Goal: Entertainment & Leisure: Browse casually

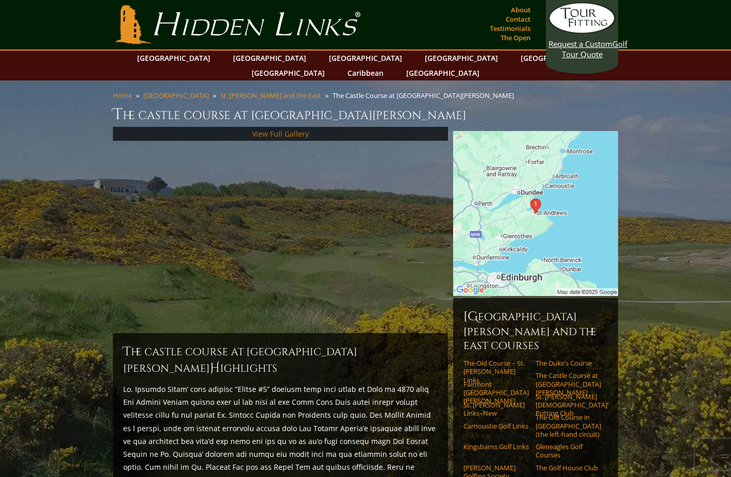
click at [289, 129] on link "View Full Gallery" at bounding box center [280, 134] width 57 height 10
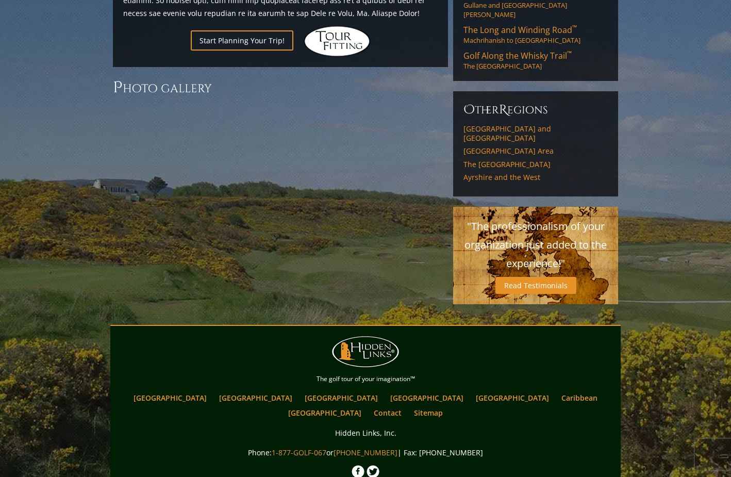
scroll to position [849, 0]
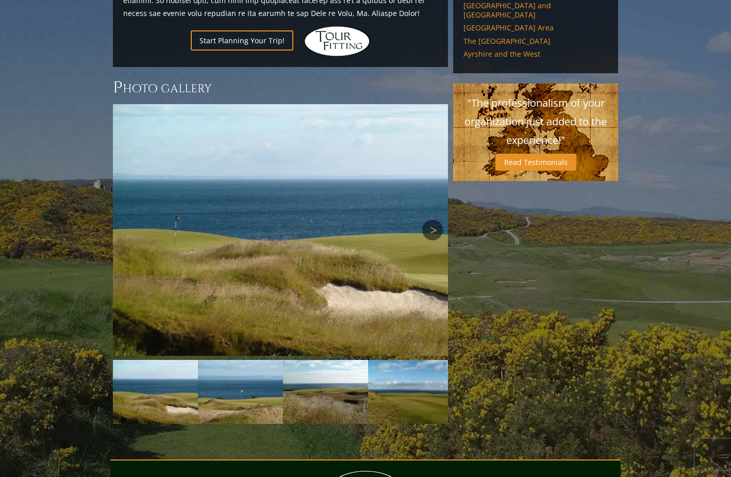
click at [431, 220] on link "Next" at bounding box center [432, 230] width 21 height 21
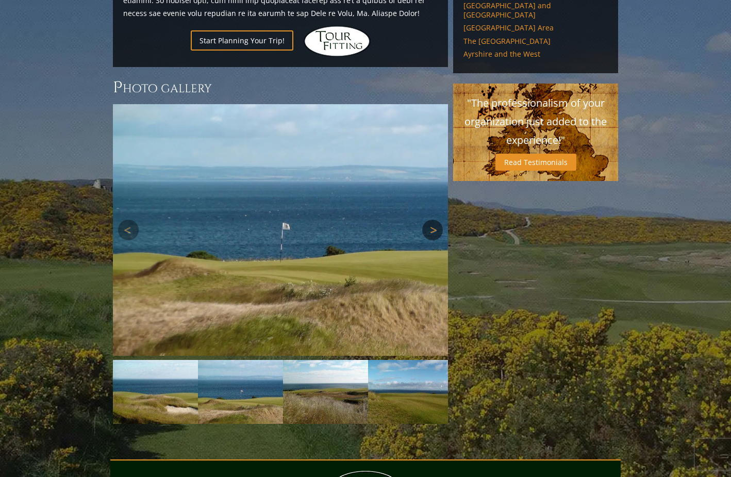
click at [431, 220] on link "Next" at bounding box center [432, 230] width 21 height 21
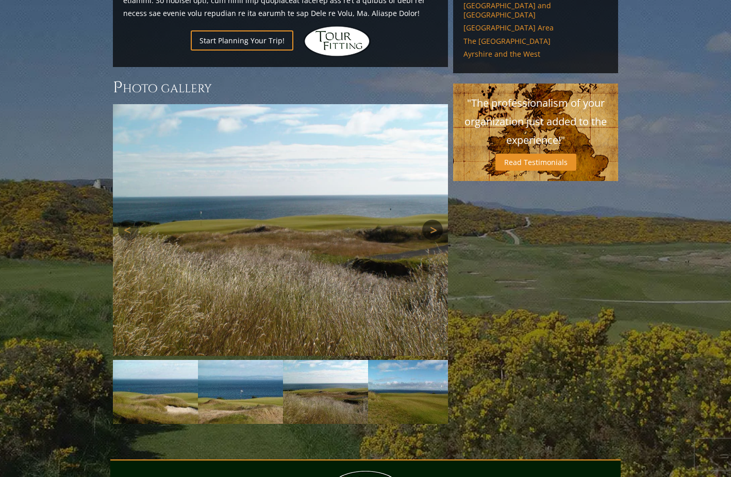
click at [431, 220] on link "Next" at bounding box center [432, 230] width 21 height 21
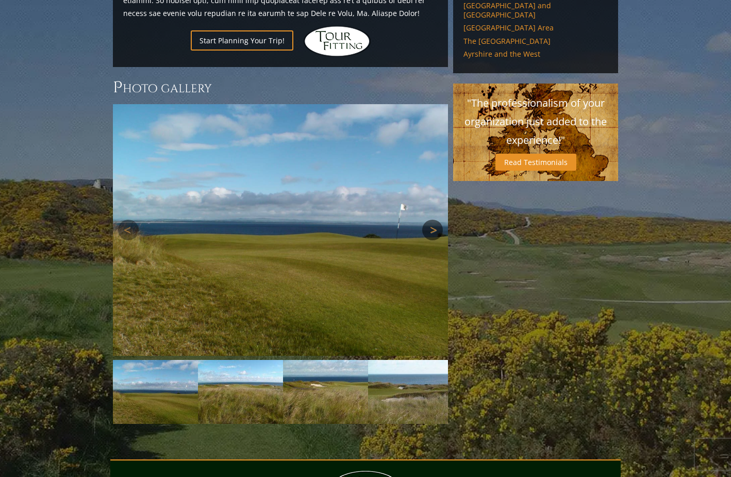
click at [431, 220] on link "Next" at bounding box center [432, 230] width 21 height 21
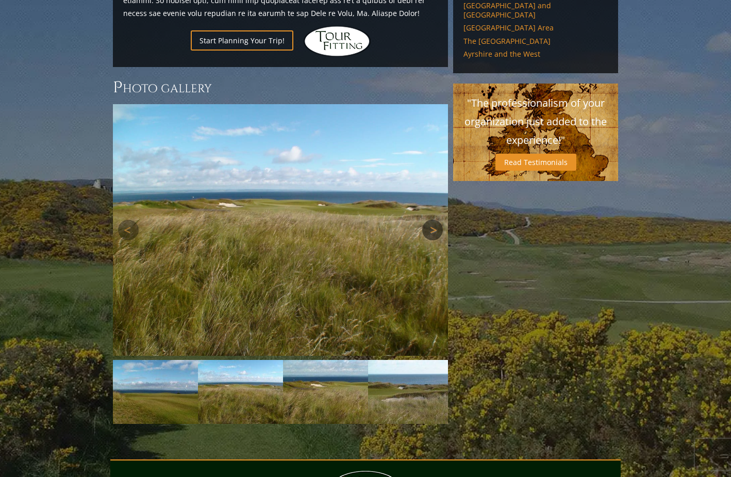
click at [431, 220] on link "Next" at bounding box center [432, 230] width 21 height 21
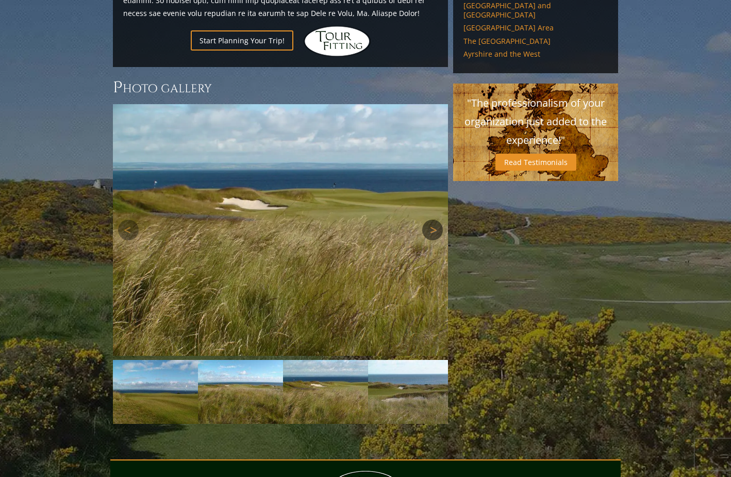
click at [431, 220] on link "Next" at bounding box center [432, 230] width 21 height 21
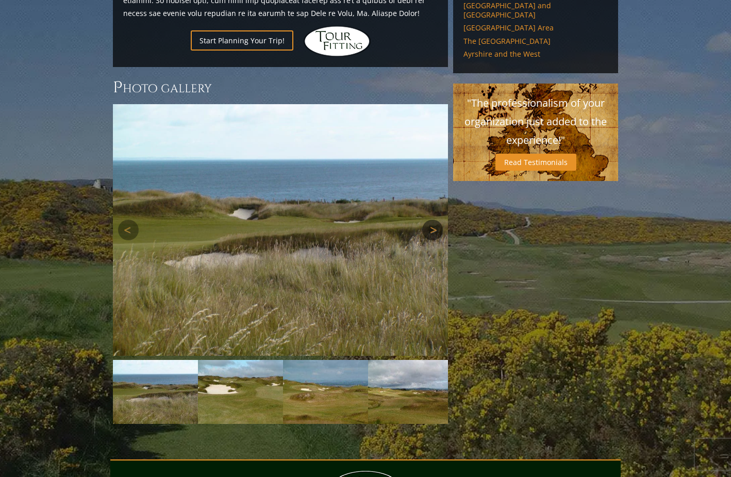
click at [431, 220] on link "Next" at bounding box center [432, 230] width 21 height 21
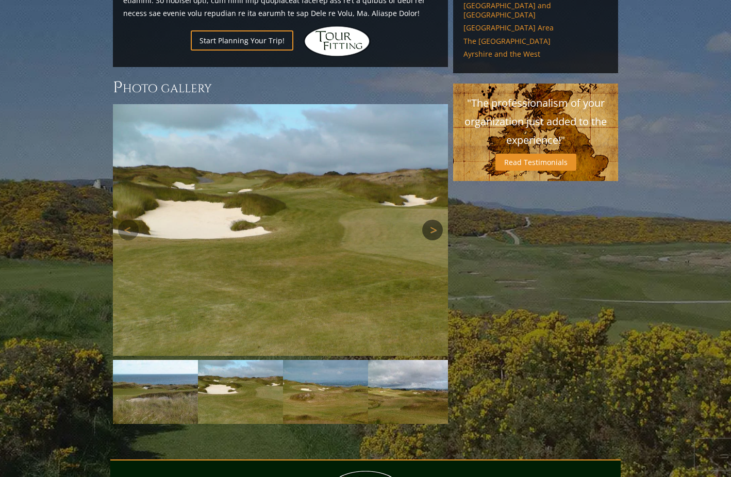
click at [431, 220] on link "Next" at bounding box center [432, 230] width 21 height 21
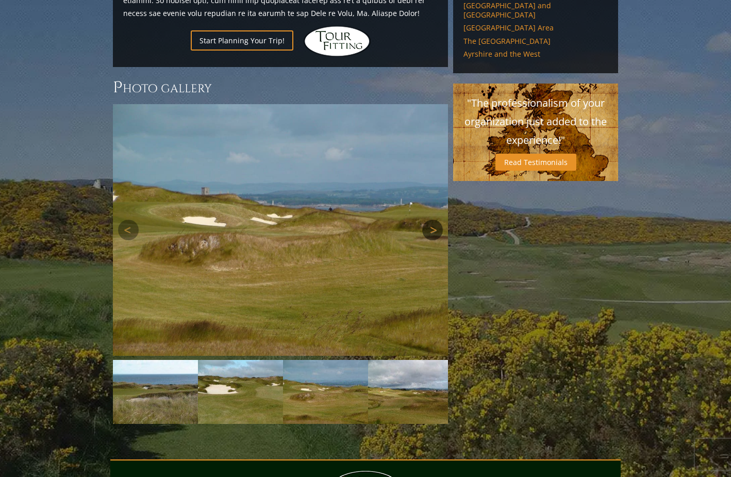
click at [431, 220] on link "Next" at bounding box center [432, 230] width 21 height 21
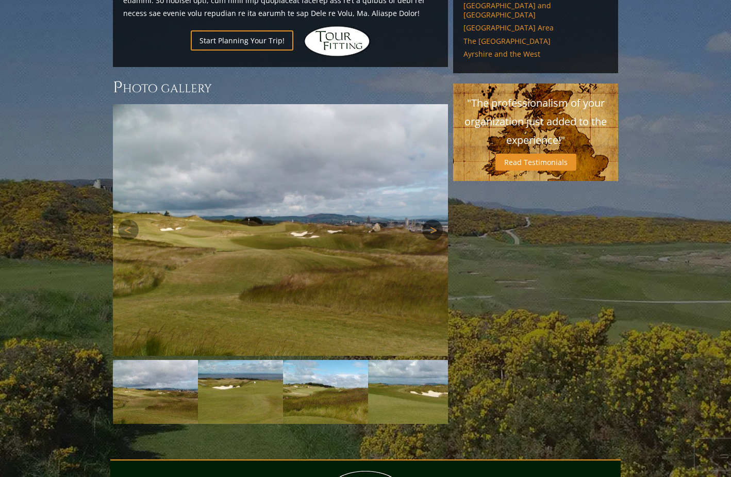
click at [431, 220] on link "Next" at bounding box center [432, 230] width 21 height 21
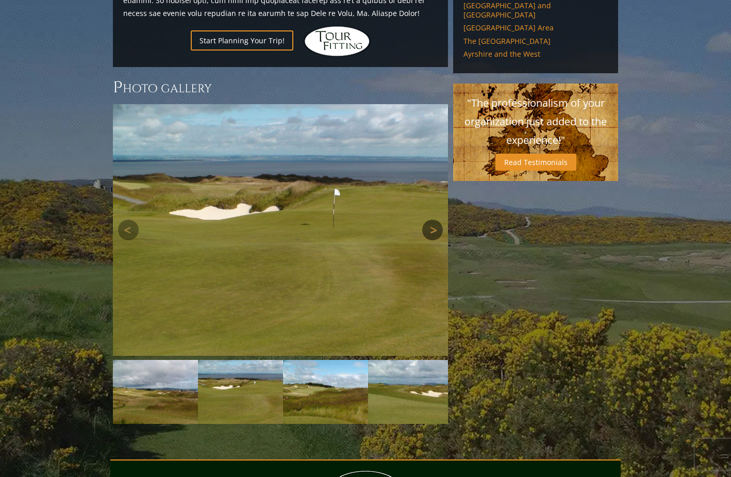
click at [431, 220] on link "Next" at bounding box center [432, 230] width 21 height 21
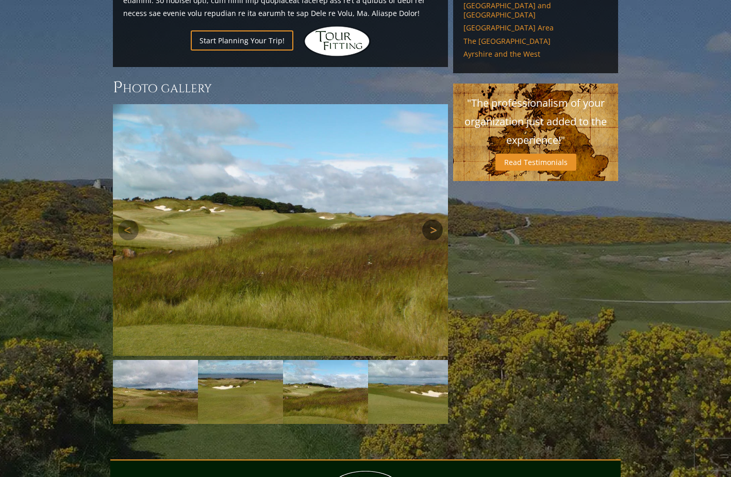
click at [431, 220] on link "Next" at bounding box center [432, 230] width 21 height 21
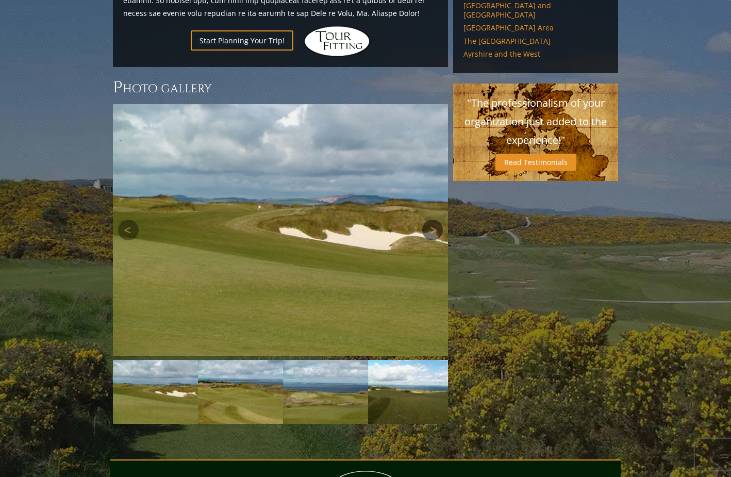
click at [431, 220] on link "Next" at bounding box center [432, 230] width 21 height 21
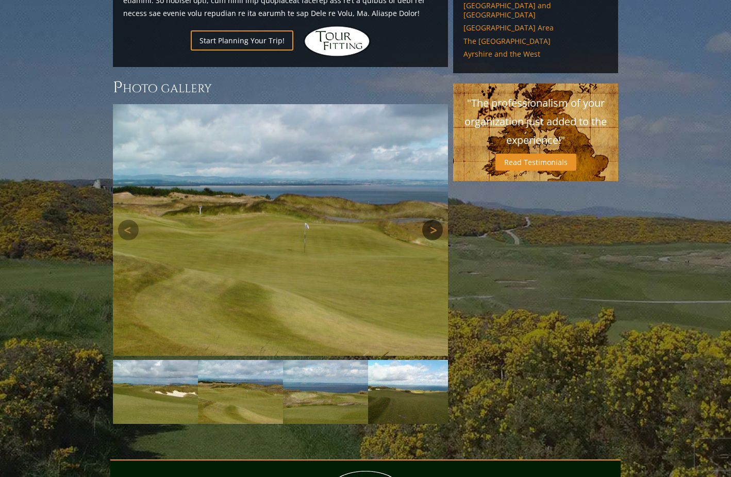
click at [431, 220] on link "Next" at bounding box center [432, 230] width 21 height 21
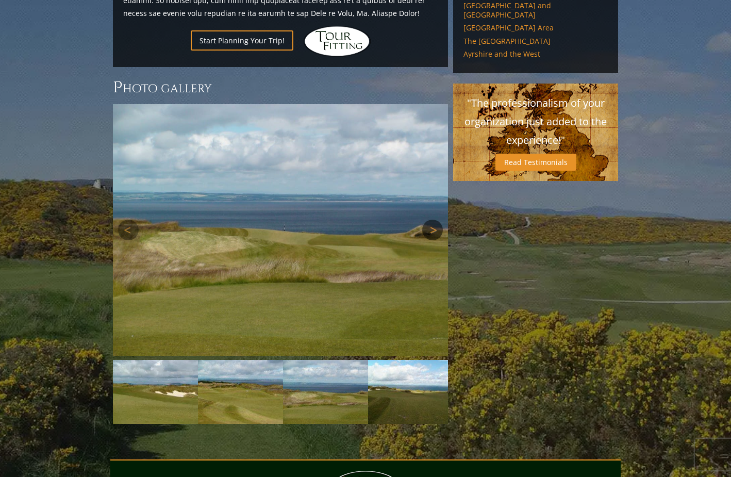
click at [431, 220] on link "Next" at bounding box center [432, 230] width 21 height 21
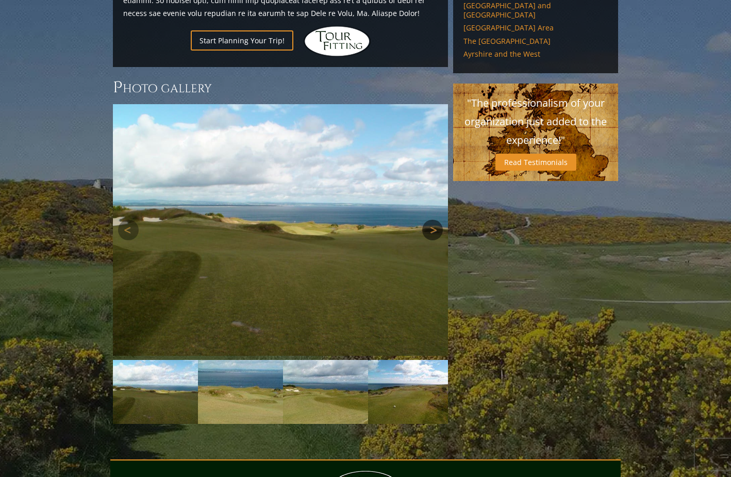
click at [431, 220] on link "Next" at bounding box center [432, 230] width 21 height 21
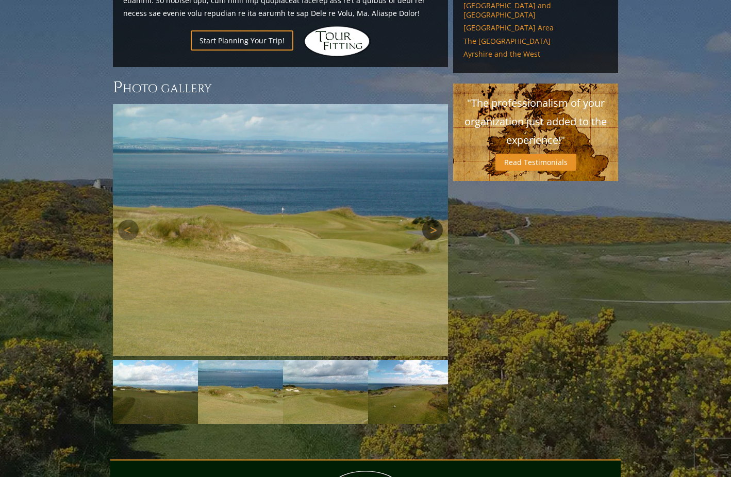
click at [431, 220] on link "Next" at bounding box center [432, 230] width 21 height 21
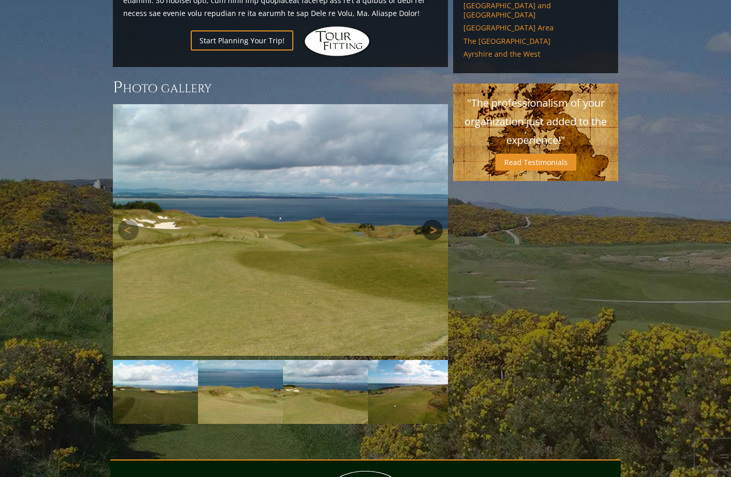
click at [431, 220] on link "Next" at bounding box center [432, 230] width 21 height 21
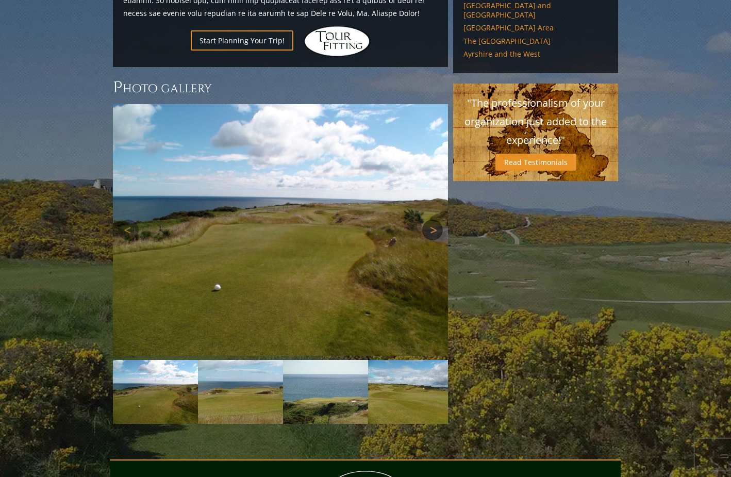
click at [431, 220] on link "Next" at bounding box center [432, 230] width 21 height 21
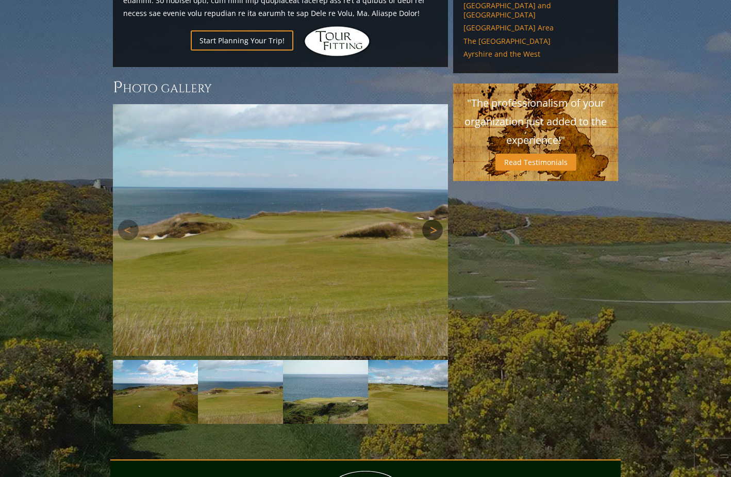
click at [431, 220] on link "Next" at bounding box center [432, 230] width 21 height 21
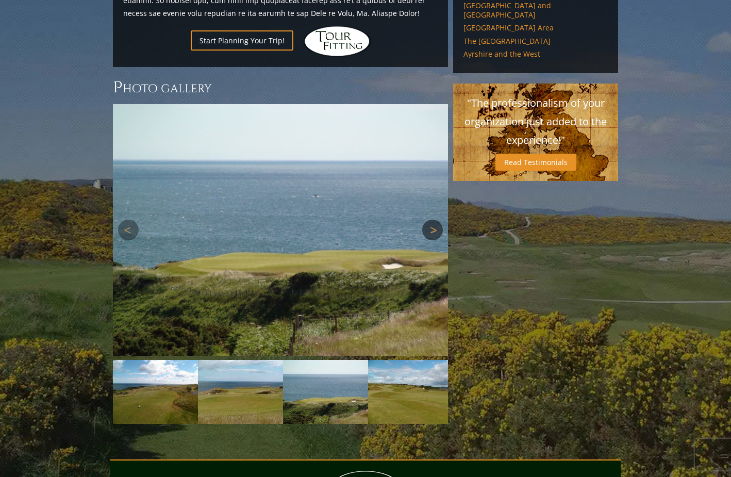
click at [431, 220] on link "Next" at bounding box center [432, 230] width 21 height 21
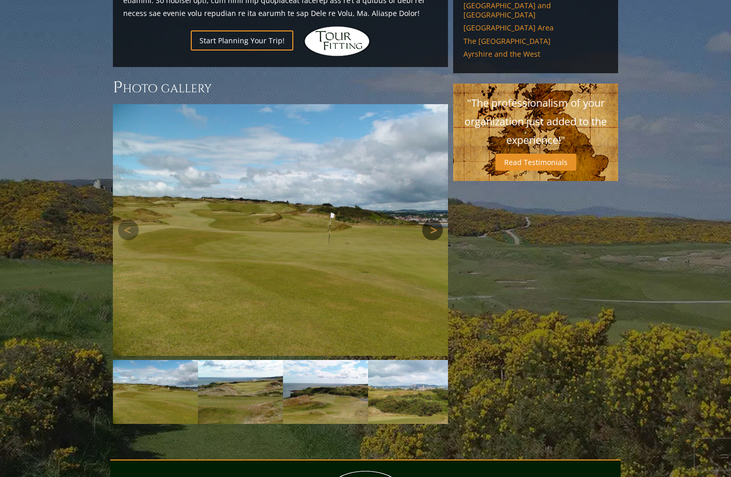
click at [431, 220] on link "Next" at bounding box center [432, 230] width 21 height 21
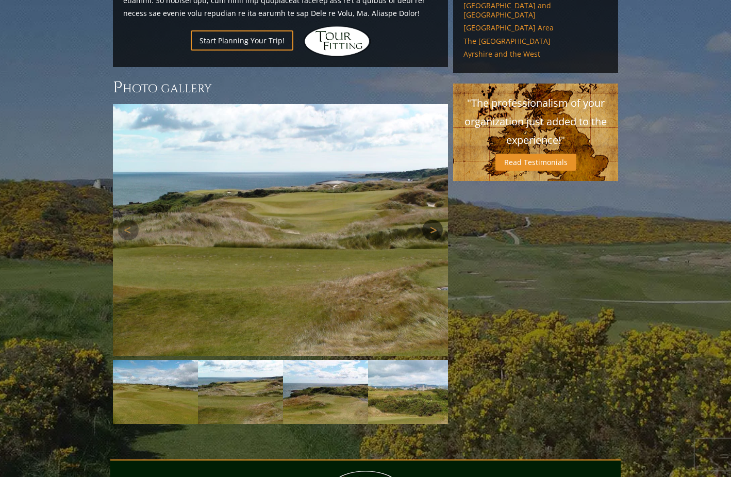
click at [431, 220] on link "Next" at bounding box center [432, 230] width 21 height 21
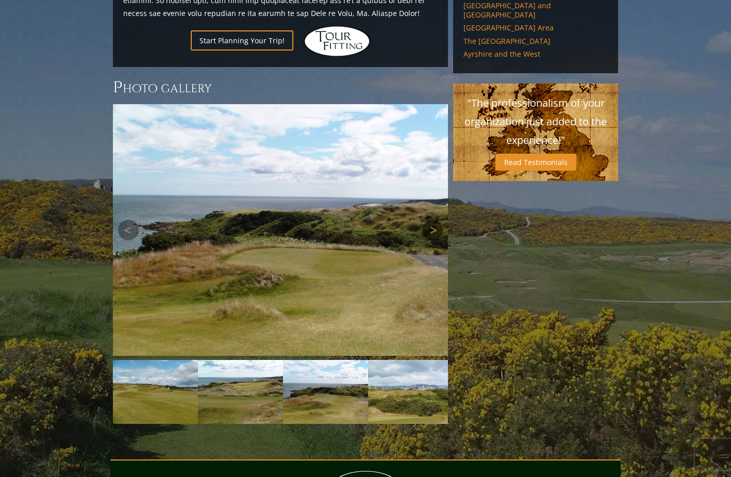
click at [431, 220] on link "Next" at bounding box center [432, 230] width 21 height 21
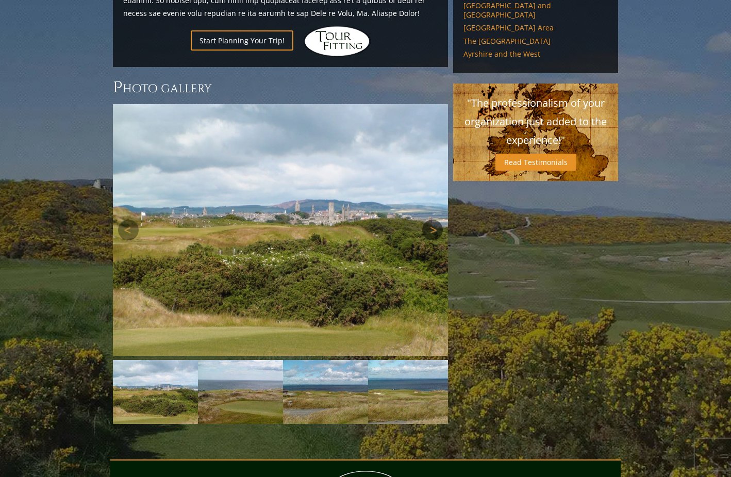
click at [431, 220] on link "Next" at bounding box center [432, 230] width 21 height 21
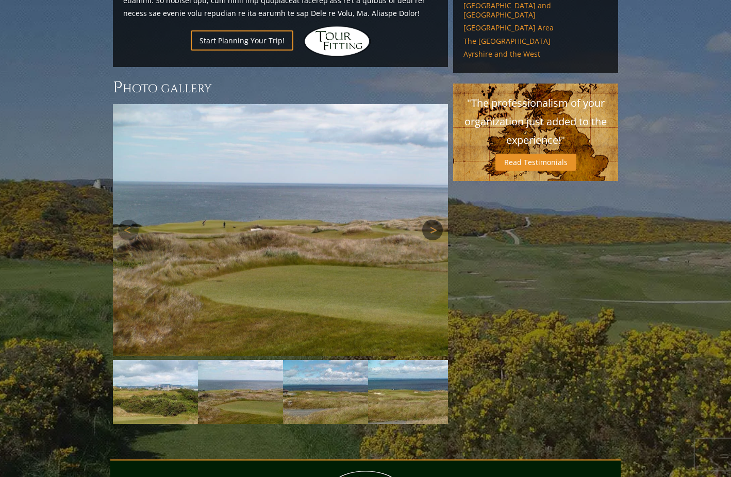
click at [431, 220] on link "Next" at bounding box center [432, 230] width 21 height 21
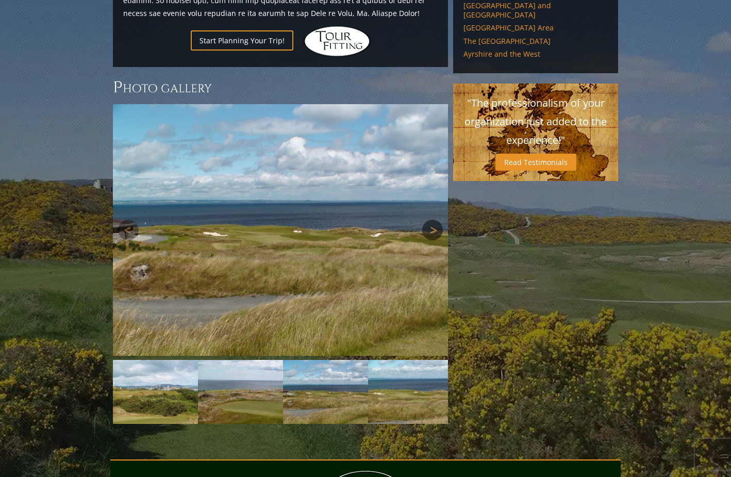
click at [431, 220] on link "Next" at bounding box center [432, 230] width 21 height 21
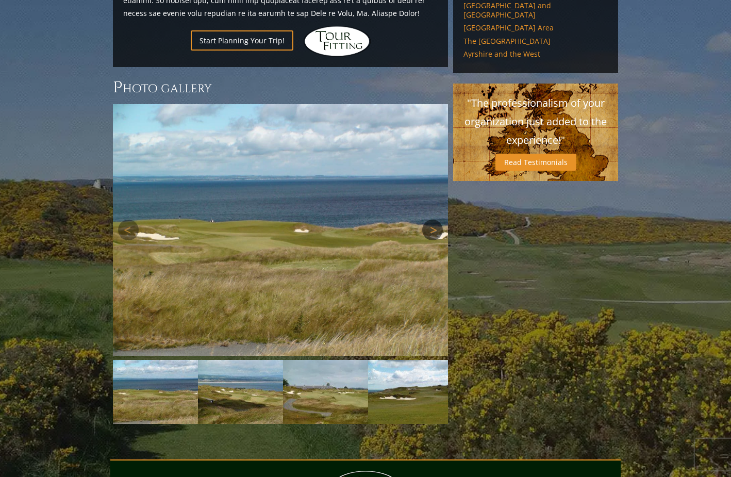
click at [431, 220] on link "Next" at bounding box center [432, 230] width 21 height 21
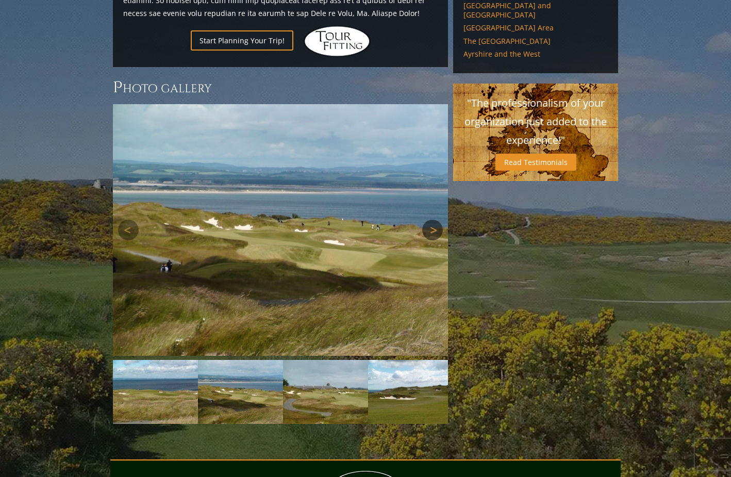
click at [431, 220] on link "Next" at bounding box center [432, 230] width 21 height 21
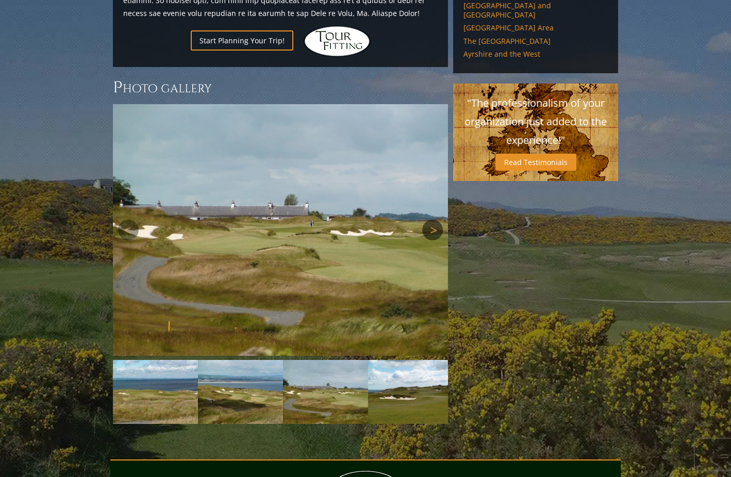
click at [431, 220] on link "Next" at bounding box center [432, 230] width 21 height 21
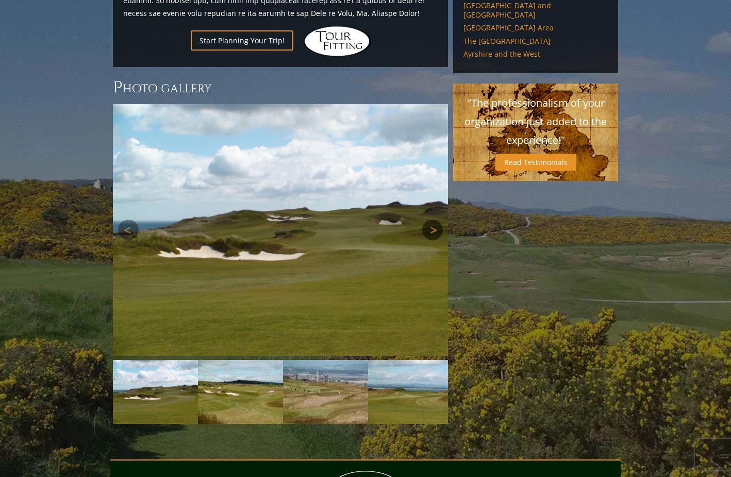
click at [431, 220] on link "Next" at bounding box center [432, 230] width 21 height 21
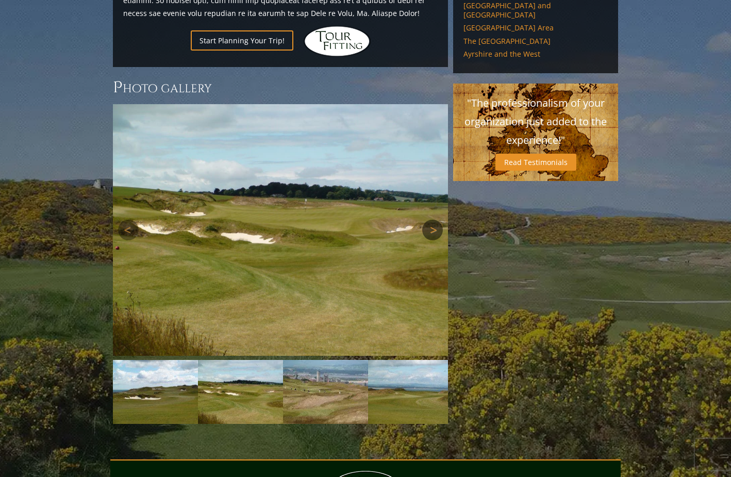
click at [431, 220] on link "Next" at bounding box center [432, 230] width 21 height 21
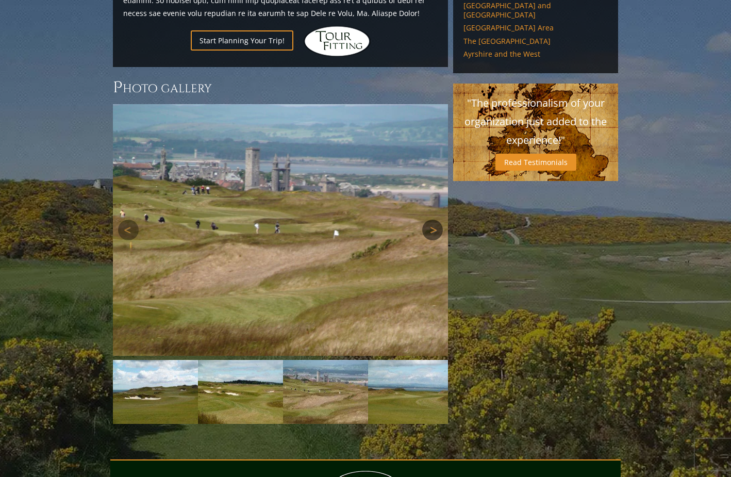
click at [431, 220] on link "Next" at bounding box center [432, 230] width 21 height 21
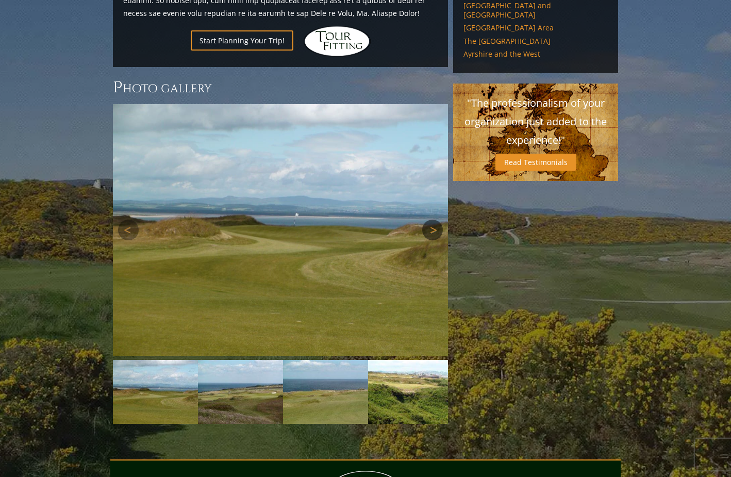
click at [431, 220] on link "Next" at bounding box center [432, 230] width 21 height 21
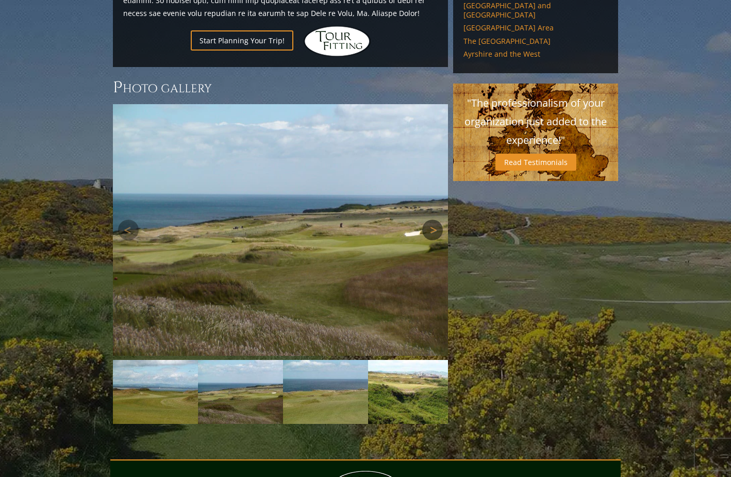
click at [431, 220] on link "Next" at bounding box center [432, 230] width 21 height 21
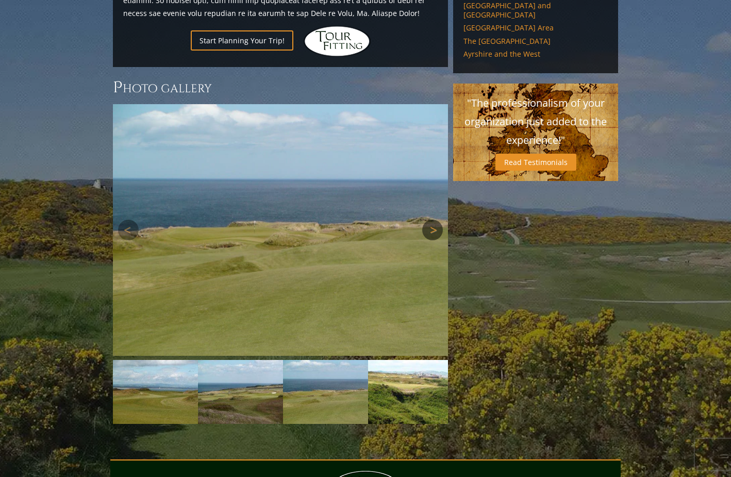
click at [431, 220] on link "Next" at bounding box center [432, 230] width 21 height 21
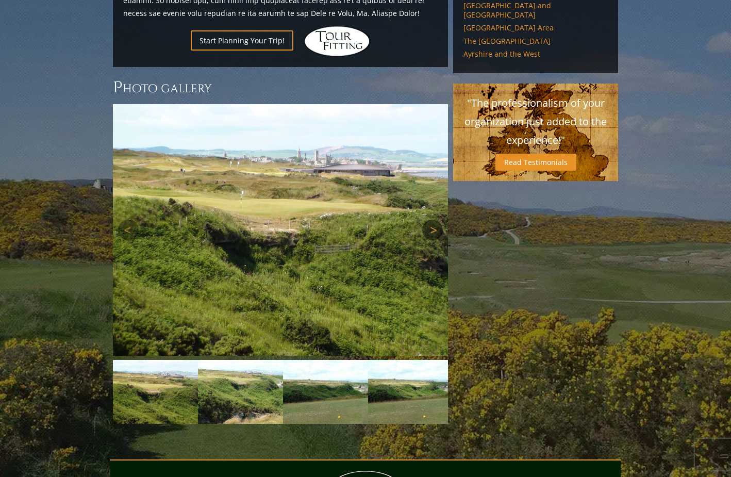
click at [431, 220] on link "Next" at bounding box center [432, 230] width 21 height 21
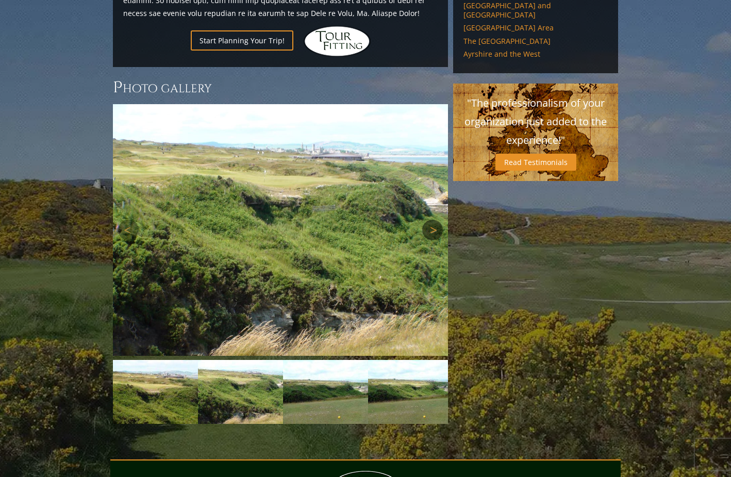
click at [431, 220] on link "Next" at bounding box center [432, 230] width 21 height 21
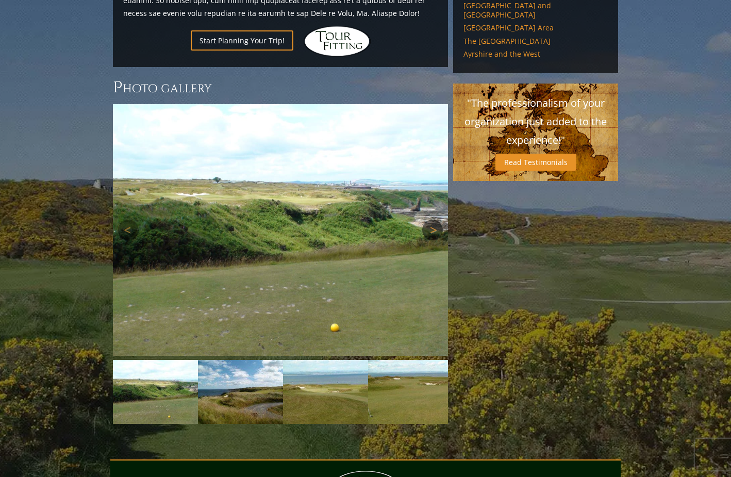
click at [431, 220] on link "Next" at bounding box center [432, 230] width 21 height 21
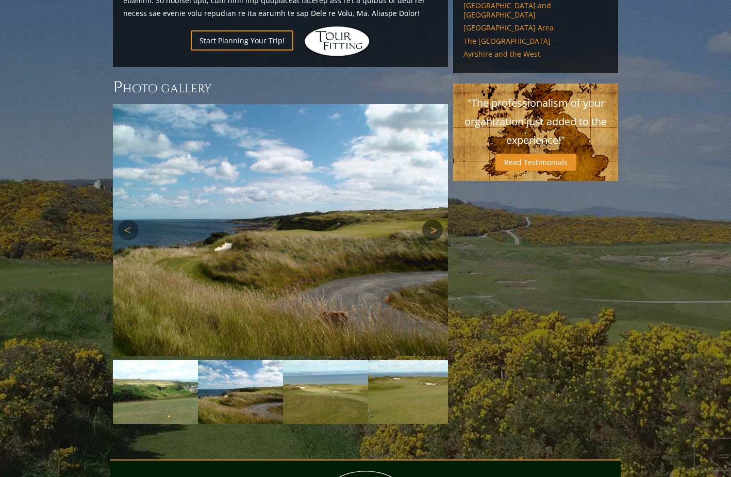
click at [431, 220] on link "Next" at bounding box center [432, 230] width 21 height 21
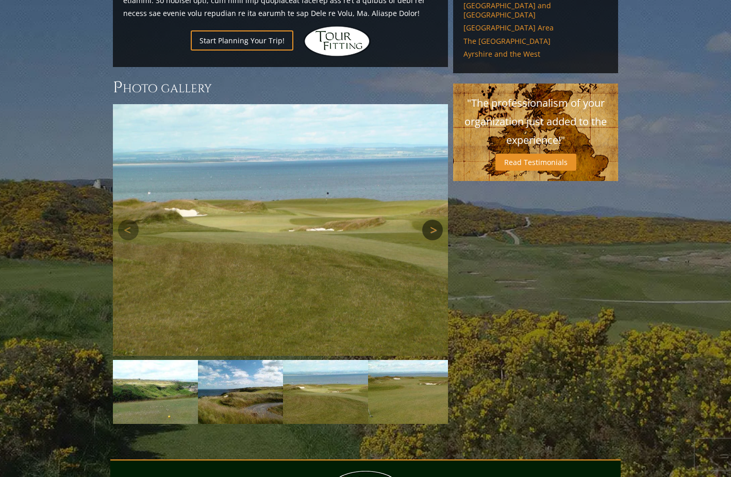
click at [431, 220] on link "Next" at bounding box center [432, 230] width 21 height 21
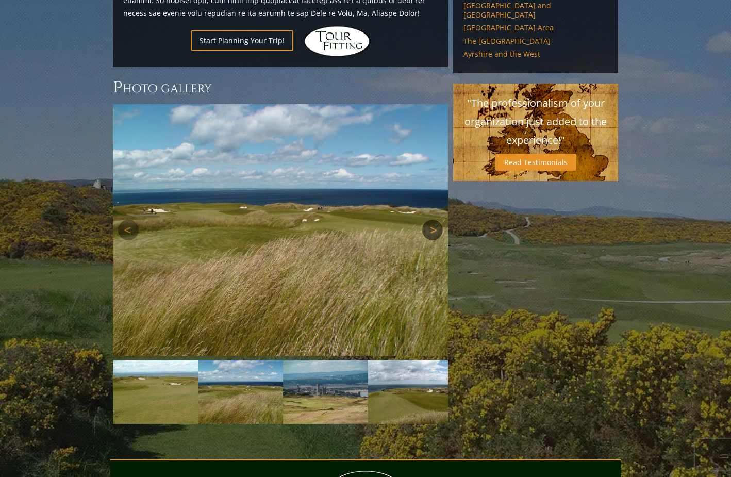
click at [431, 220] on link "Next" at bounding box center [432, 230] width 21 height 21
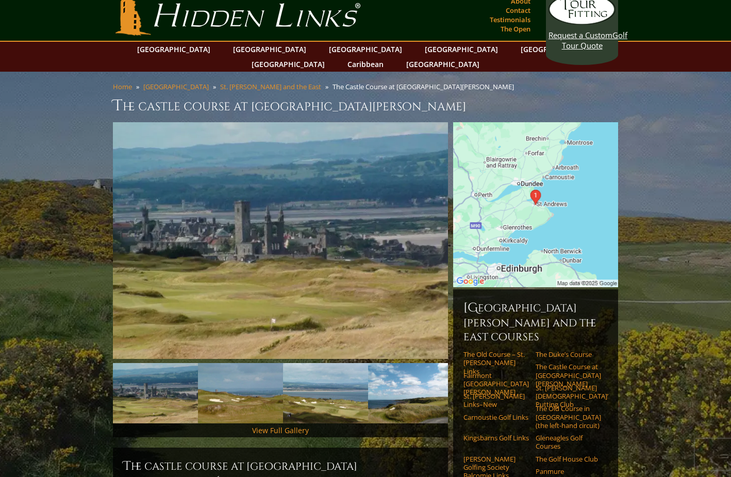
scroll to position [0, 0]
